Goal: Transaction & Acquisition: Purchase product/service

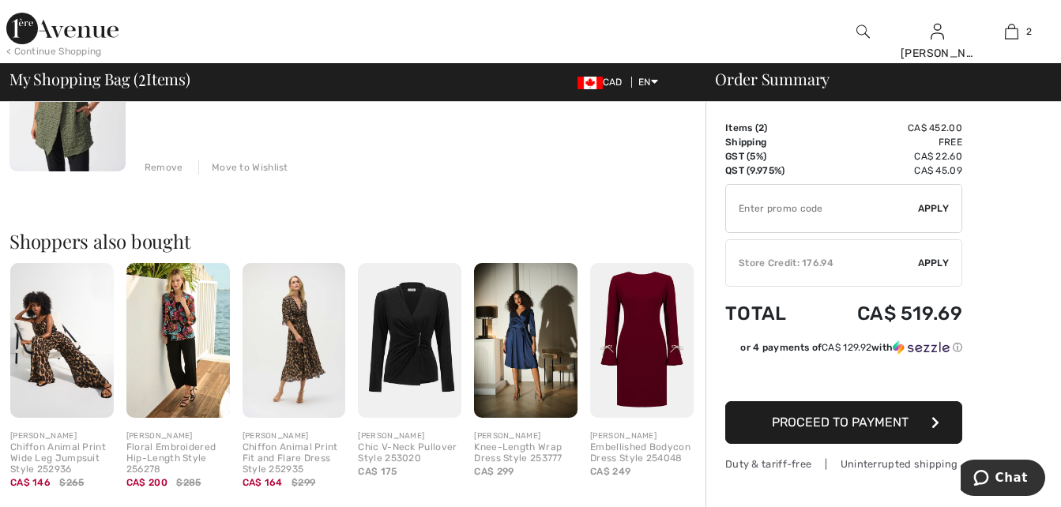
scroll to position [435, 0]
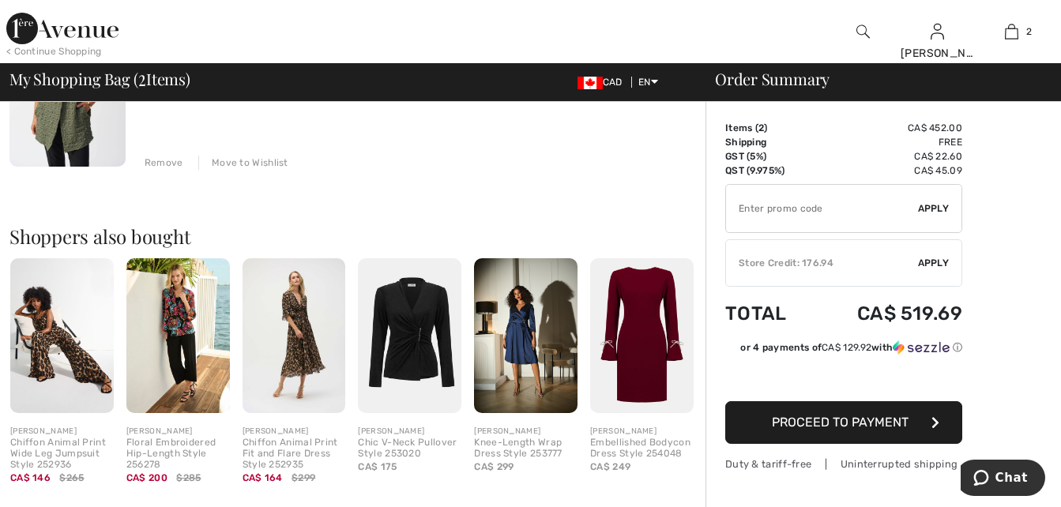
click at [524, 336] on img at bounding box center [526, 335] width 104 height 155
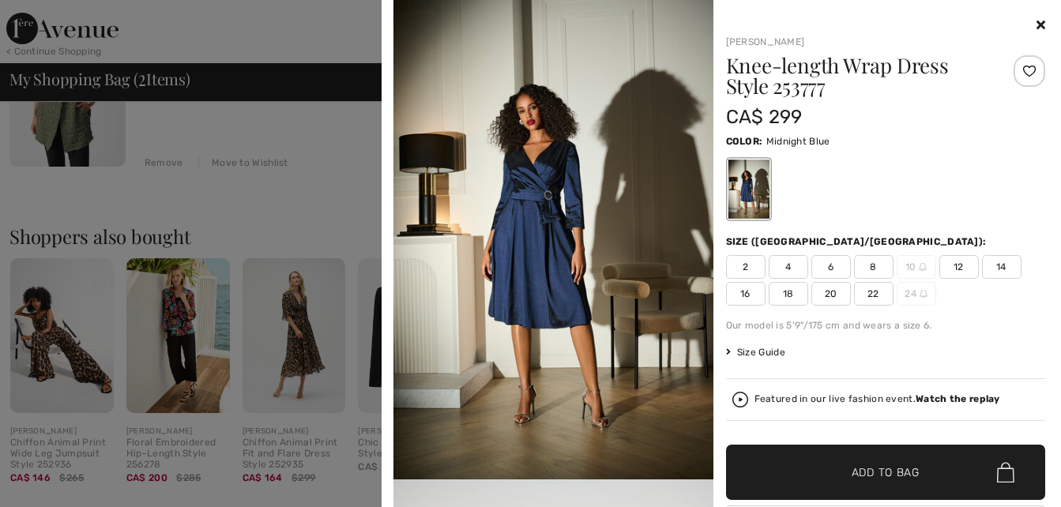
click at [1037, 27] on icon at bounding box center [1041, 24] width 9 height 13
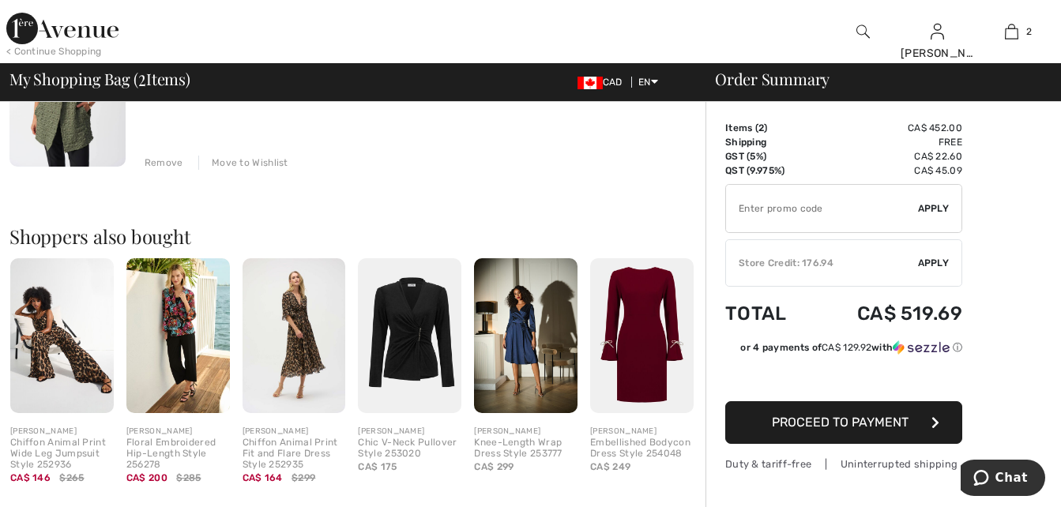
click at [640, 359] on img at bounding box center [642, 335] width 104 height 155
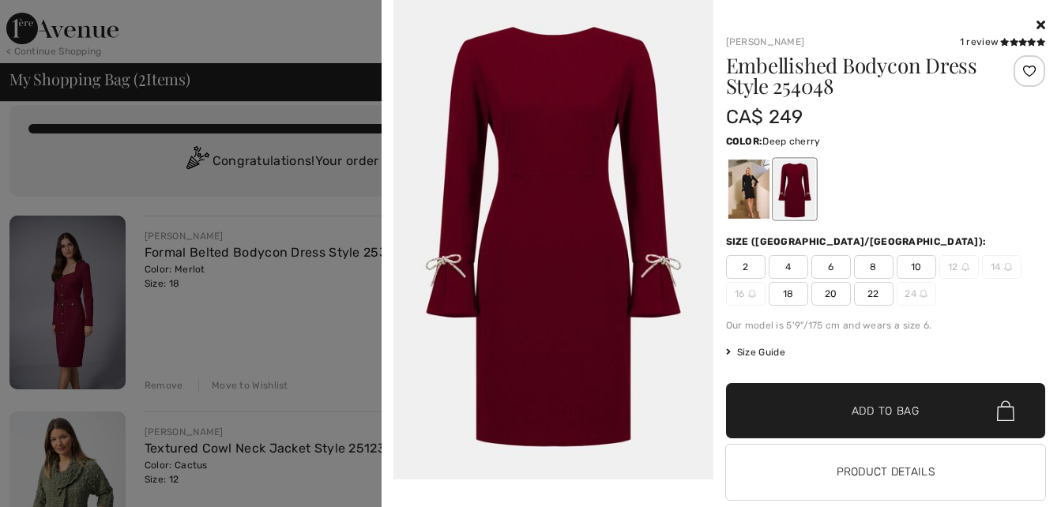
scroll to position [0, 0]
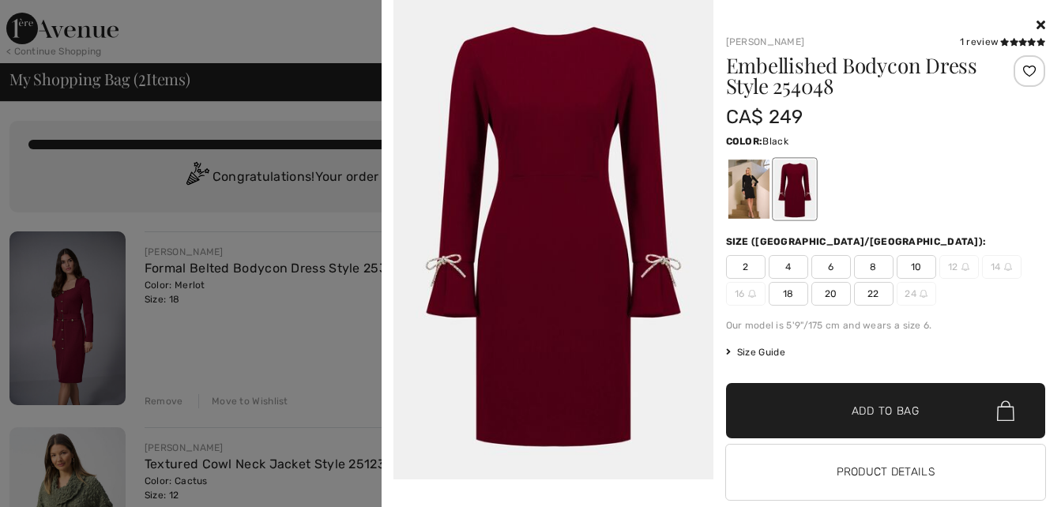
click at [750, 191] on div at bounding box center [748, 189] width 41 height 59
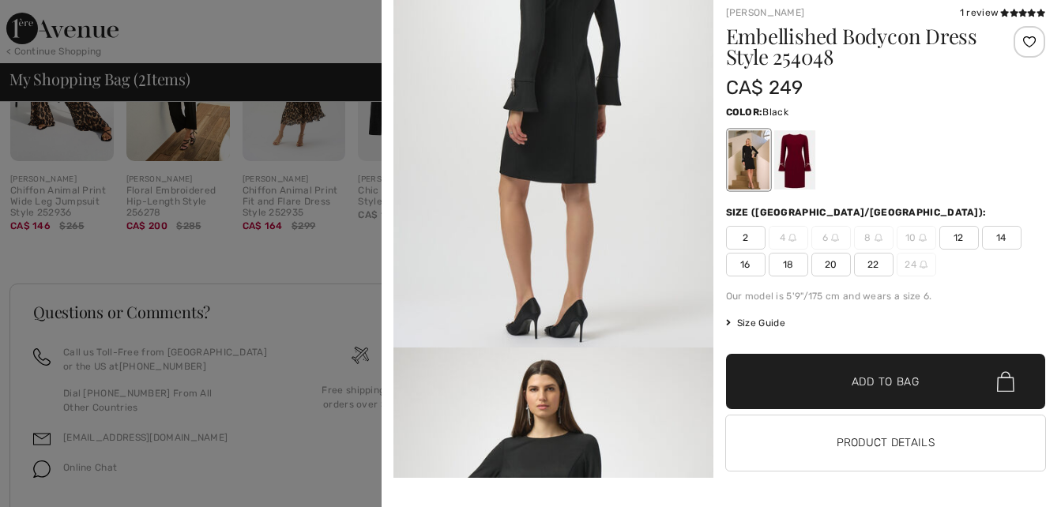
scroll to position [692, 0]
click at [909, 438] on button "Product Details" at bounding box center [886, 443] width 320 height 55
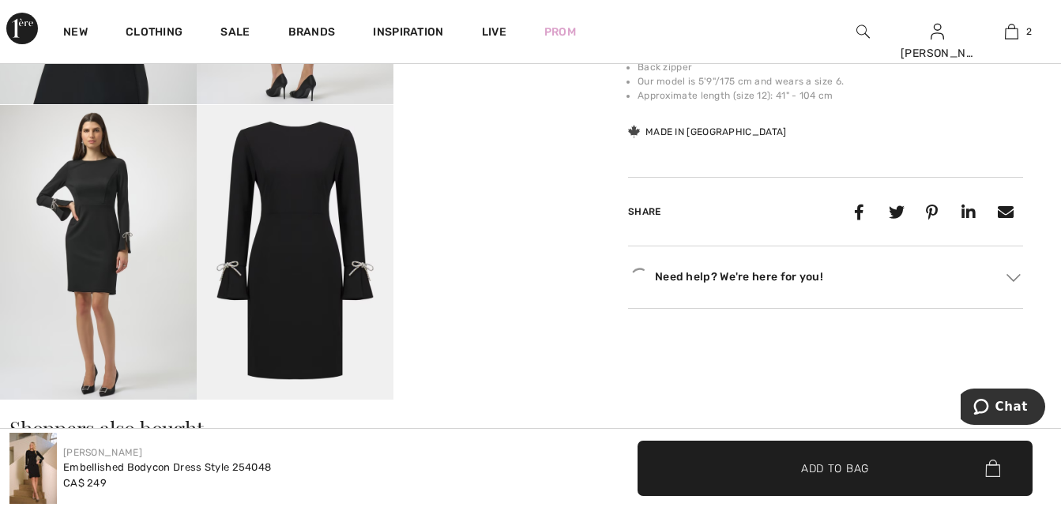
scroll to position [731, 0]
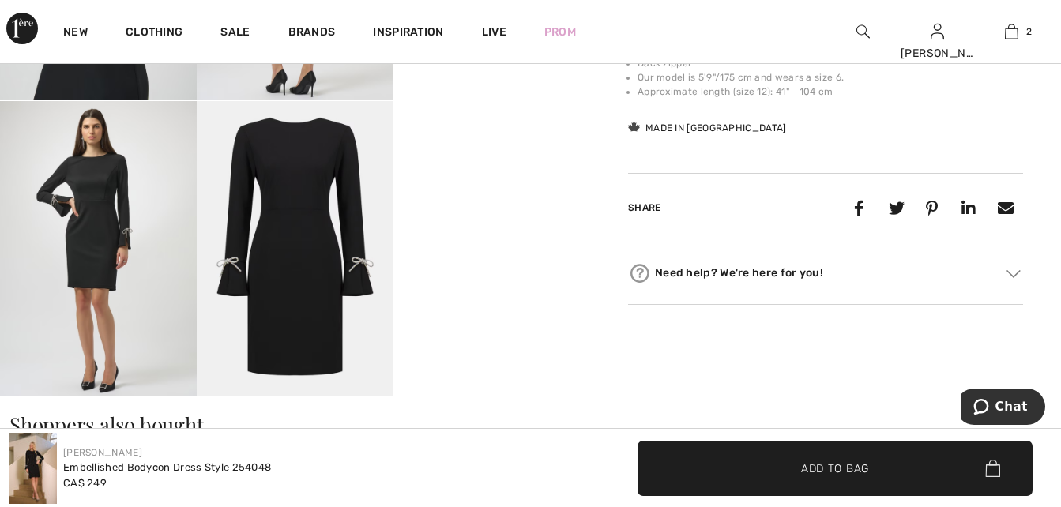
click at [322, 272] on img at bounding box center [295, 249] width 197 height 296
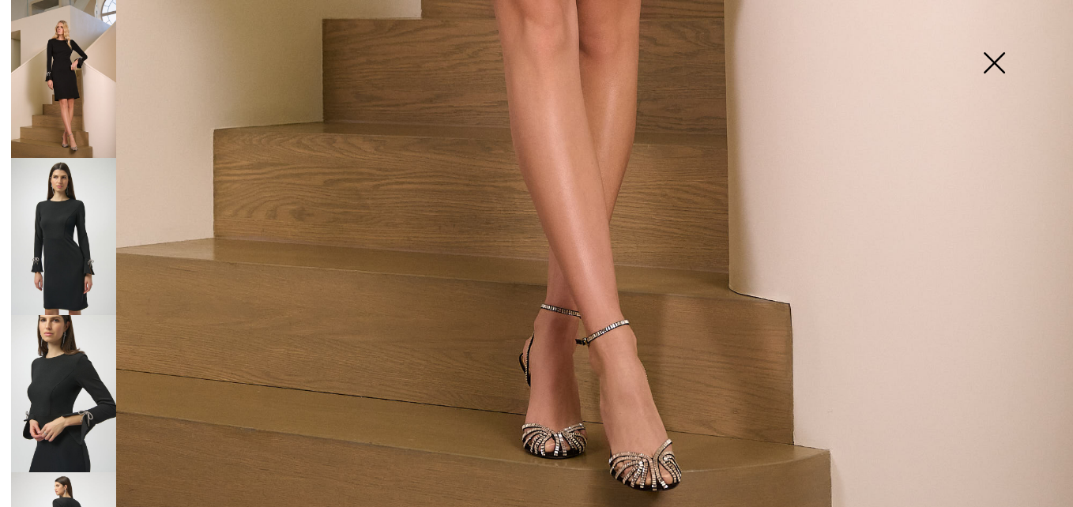
scroll to position [1047, 0]
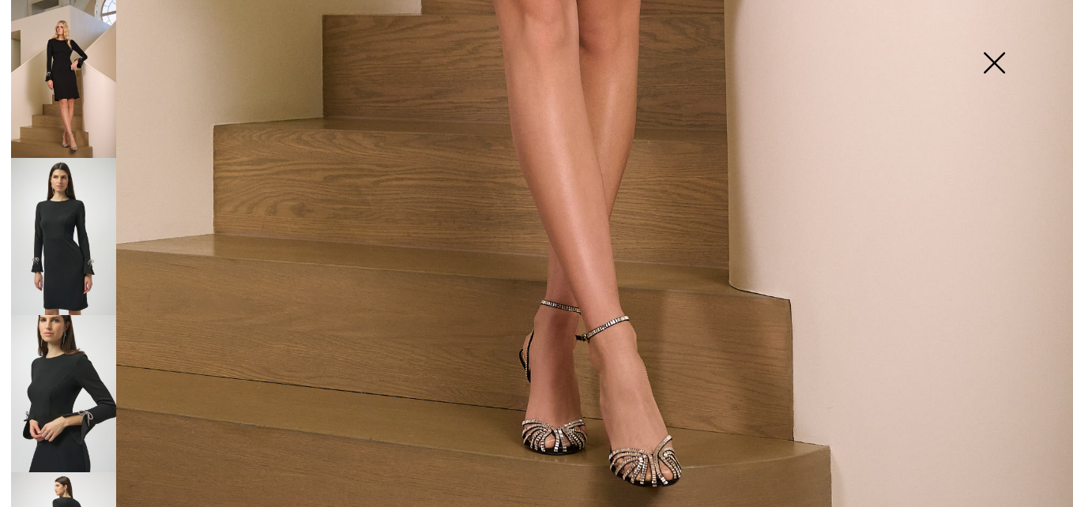
click at [1000, 59] on img at bounding box center [994, 64] width 79 height 81
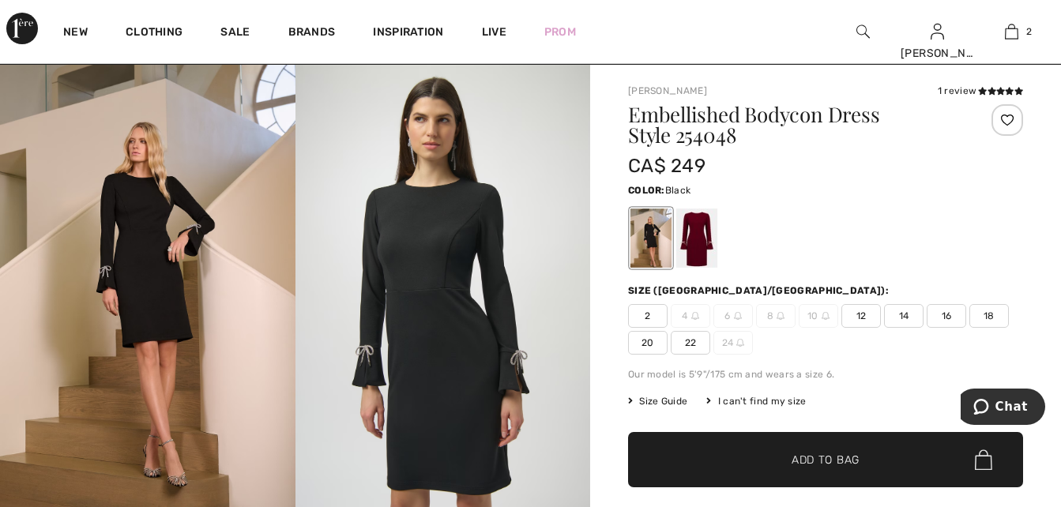
scroll to position [20, 0]
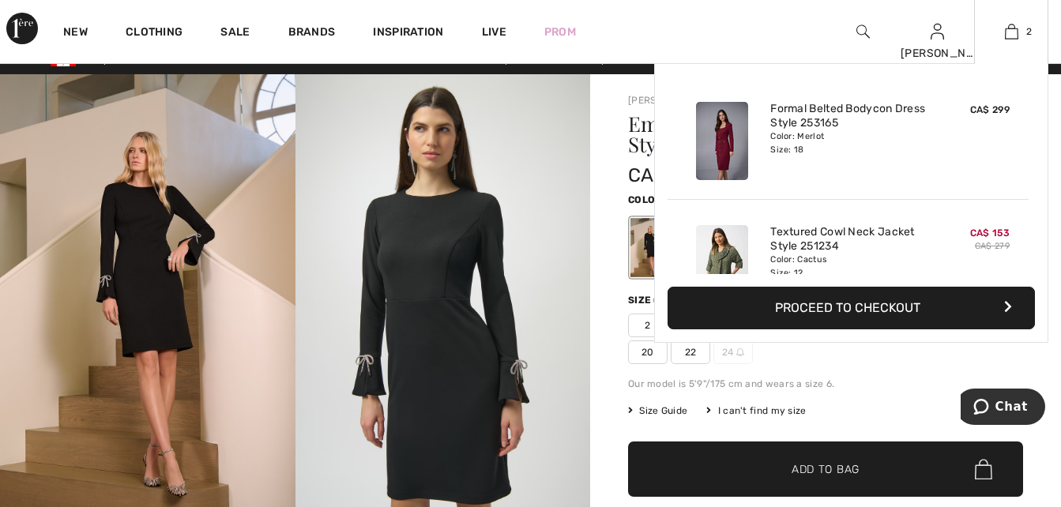
click at [898, 309] on button "Proceed to Checkout" at bounding box center [851, 308] width 367 height 43
